Goal: Navigation & Orientation: Find specific page/section

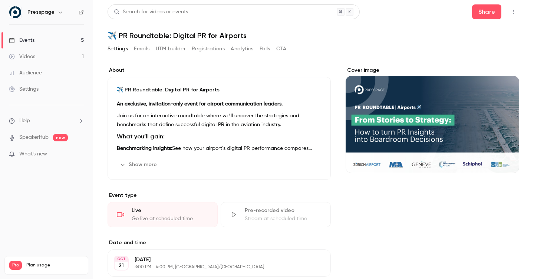
click at [30, 39] on div "Events" at bounding box center [22, 40] width 26 height 7
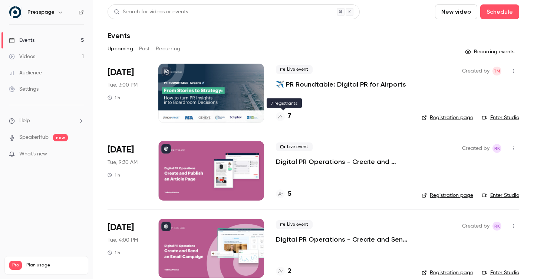
click at [287, 116] on div "7" at bounding box center [283, 117] width 15 height 10
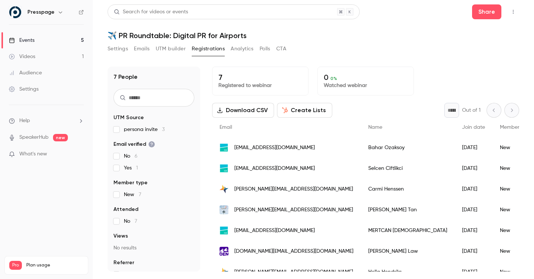
scroll to position [11, 0]
